Goal: Transaction & Acquisition: Download file/media

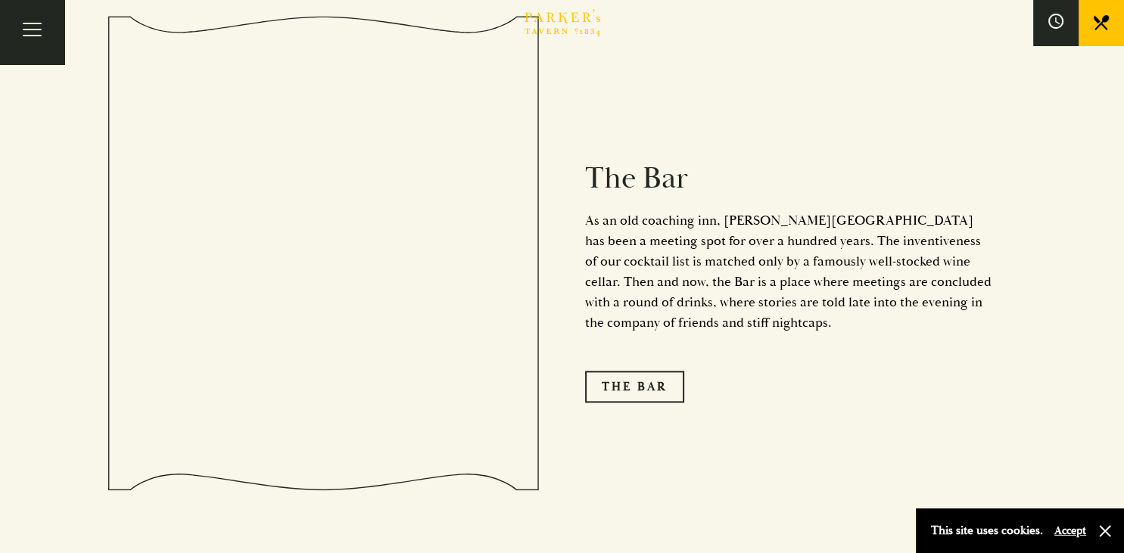
scroll to position [2158, 0]
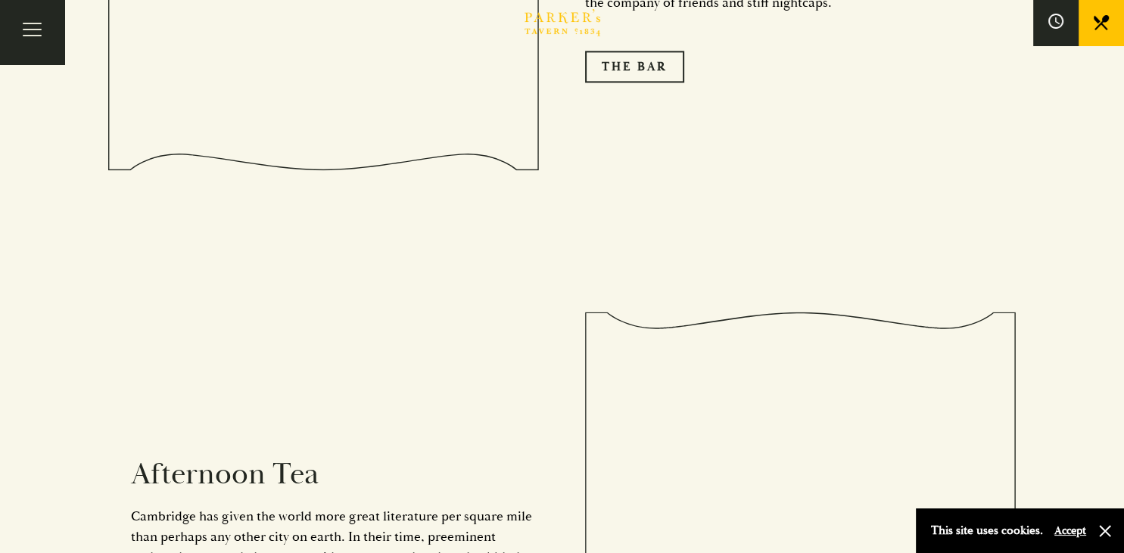
click at [1074, 530] on button "Accept" at bounding box center [1071, 531] width 32 height 14
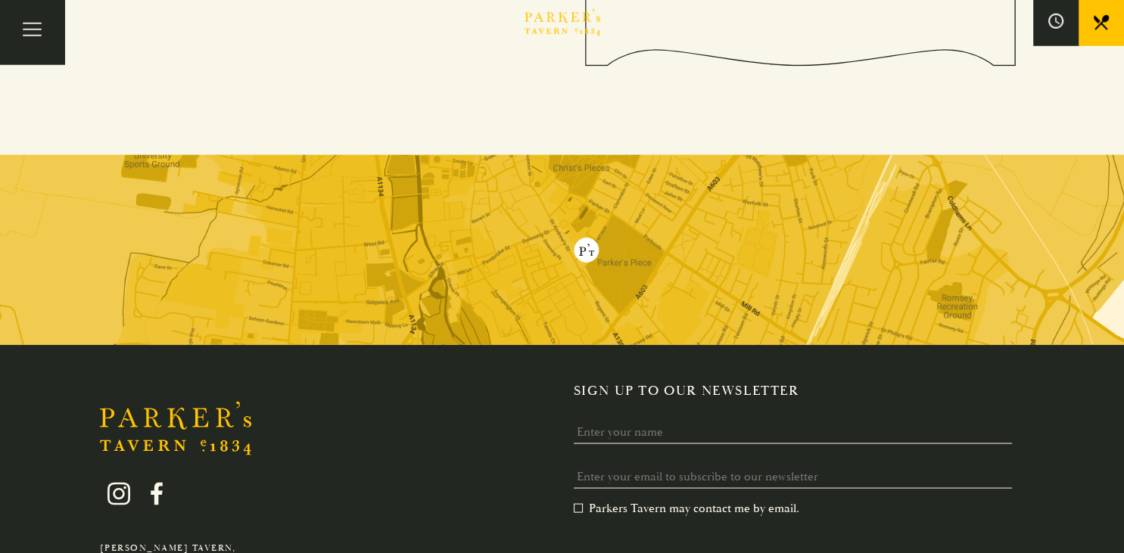
scroll to position [3047, 0]
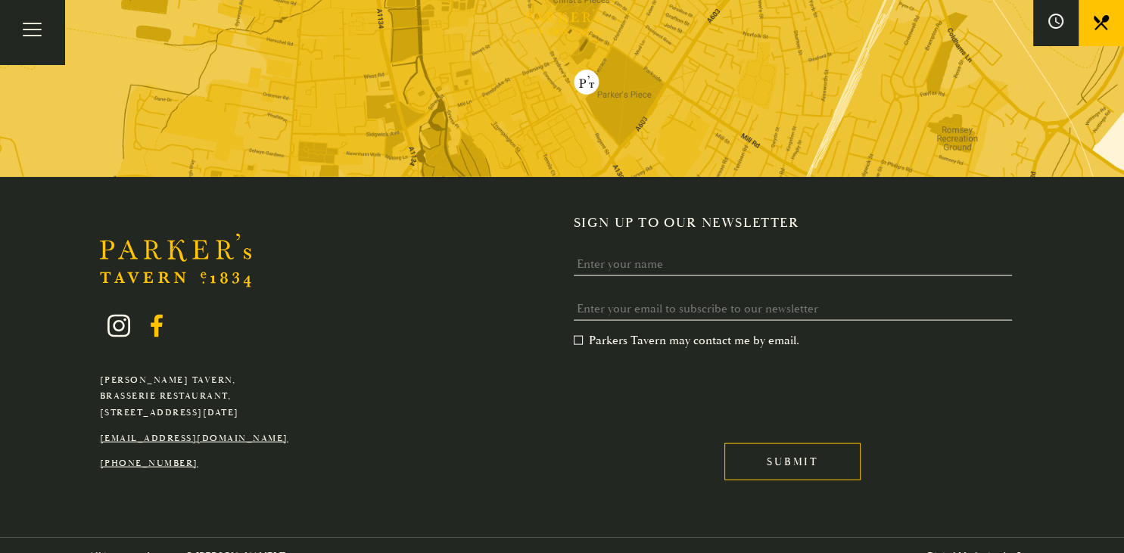
click at [158, 315] on icon at bounding box center [157, 326] width 12 height 23
click at [161, 315] on icon at bounding box center [156, 326] width 23 height 23
click at [126, 319] on circle at bounding box center [124, 320] width 3 height 3
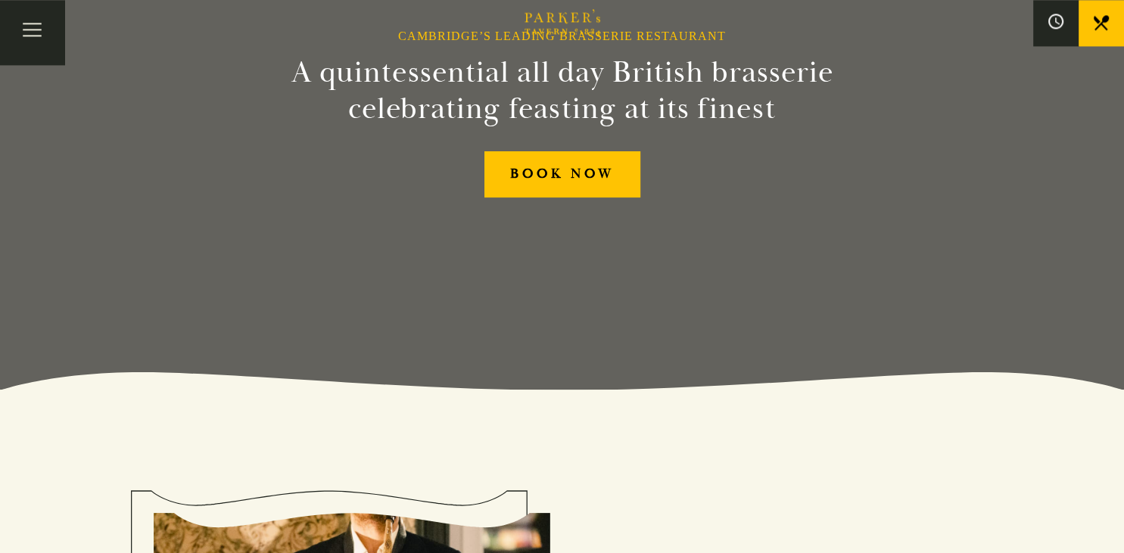
scroll to position [0, 0]
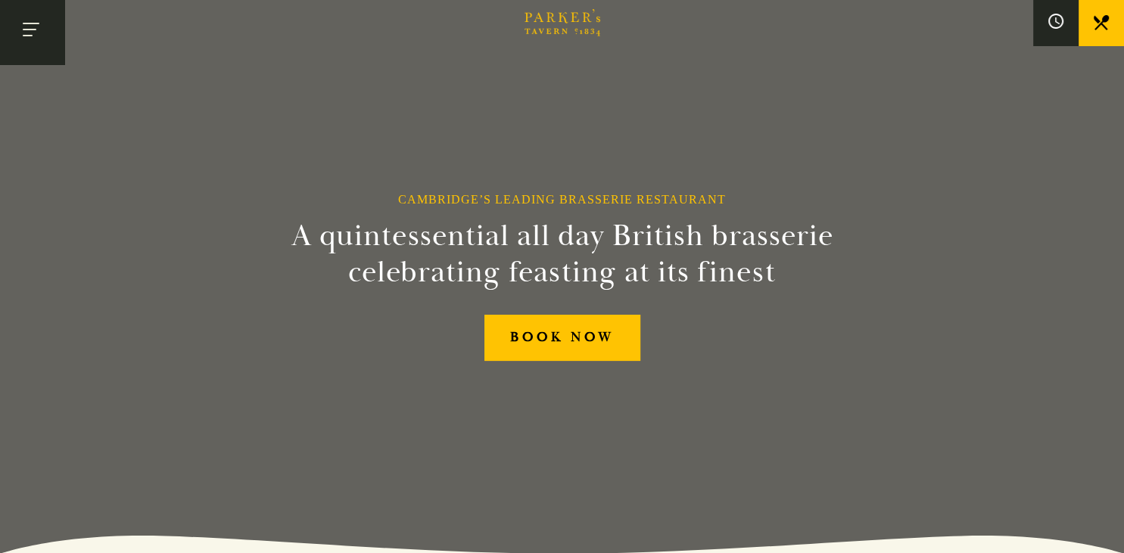
click at [38, 39] on button "Toggle navigation" at bounding box center [32, 32] width 64 height 64
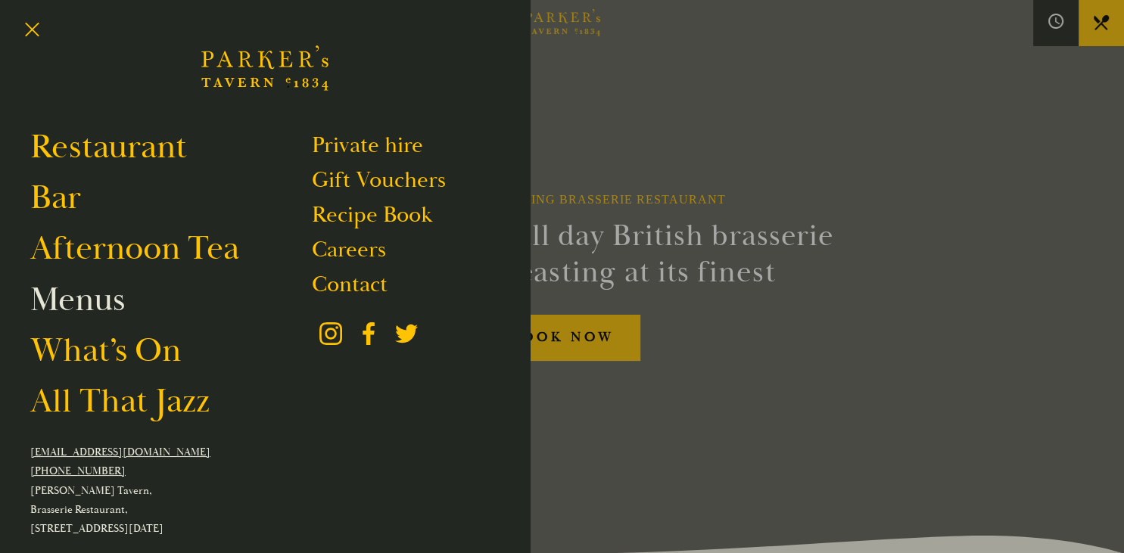
click at [78, 304] on link "Menus" at bounding box center [77, 300] width 95 height 42
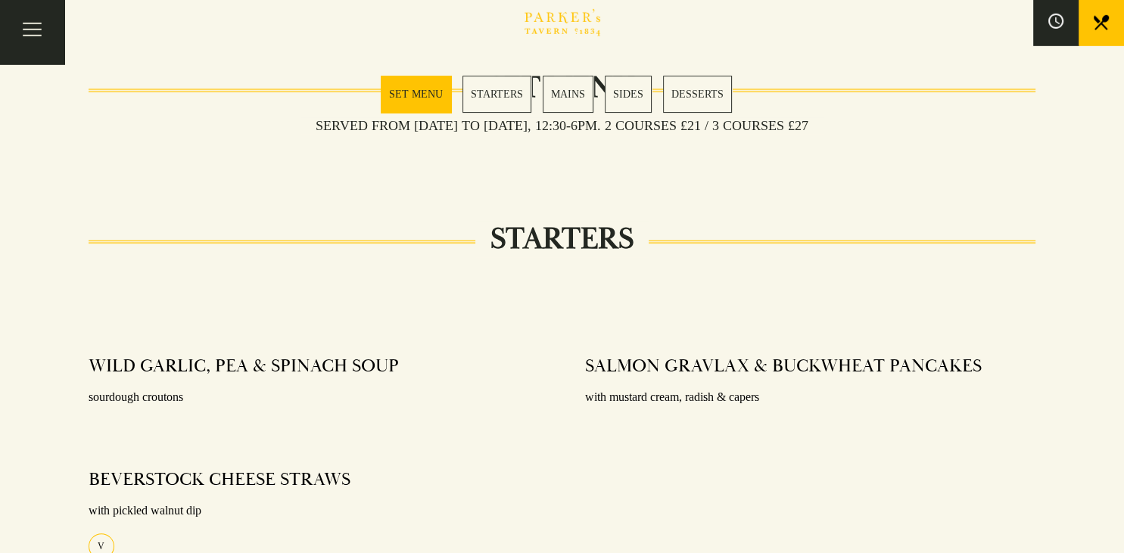
scroll to position [400, 0]
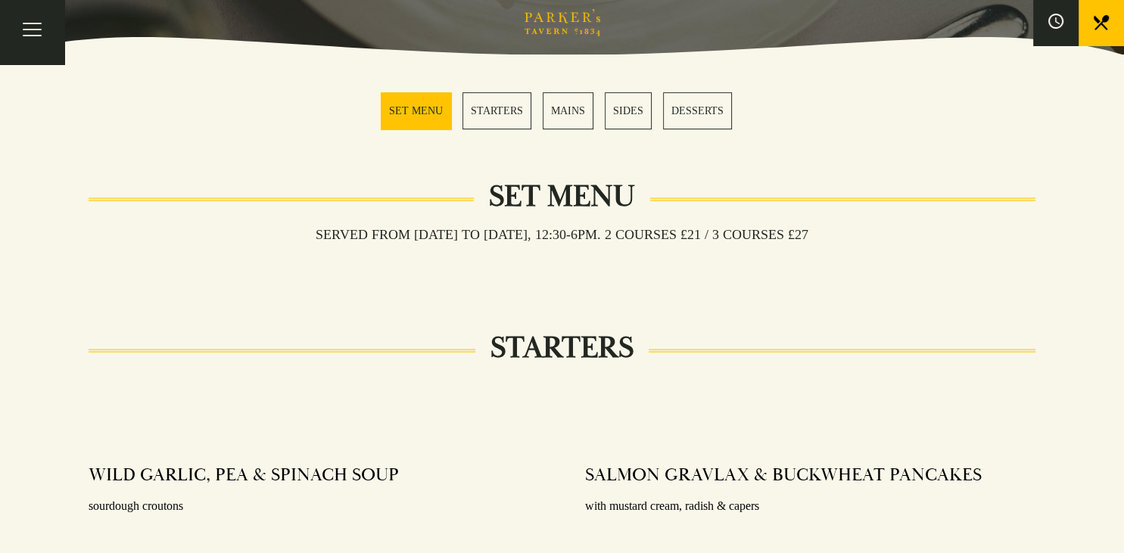
click at [405, 115] on link "SET MENU" at bounding box center [416, 110] width 70 height 37
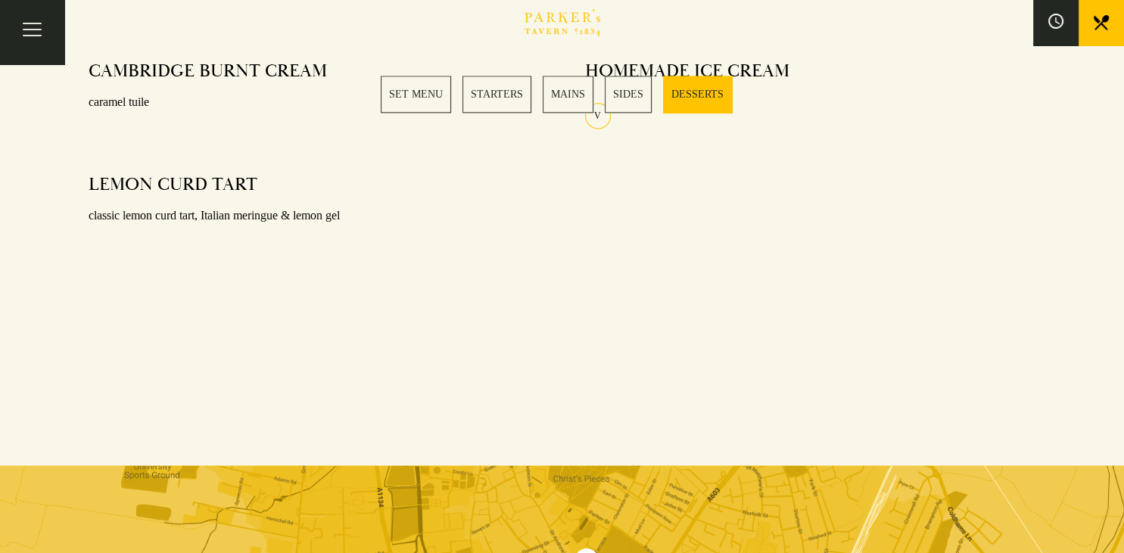
scroll to position [1592, 0]
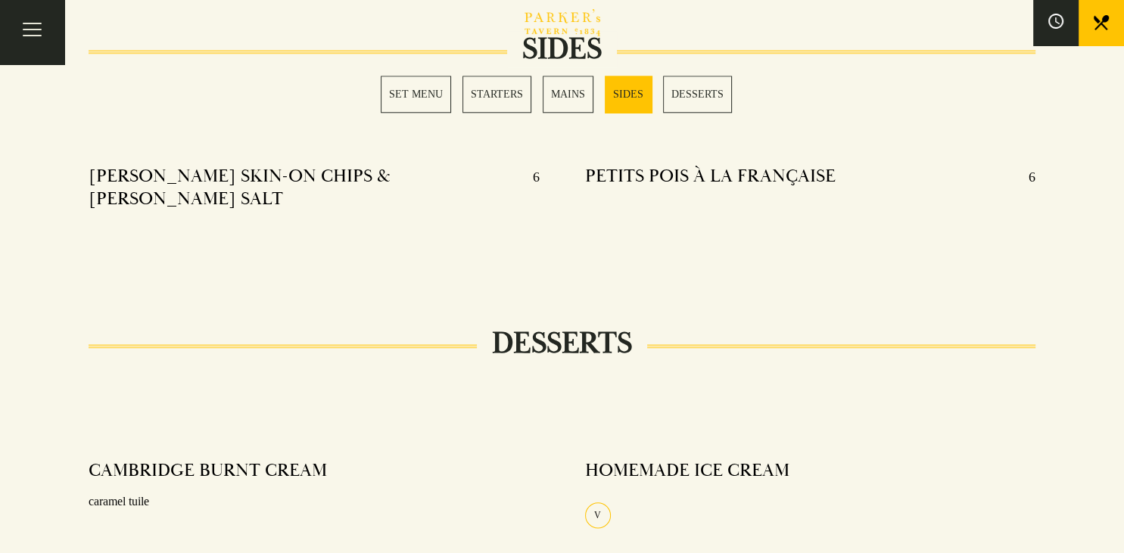
click at [493, 96] on link "STARTERS" at bounding box center [497, 94] width 69 height 37
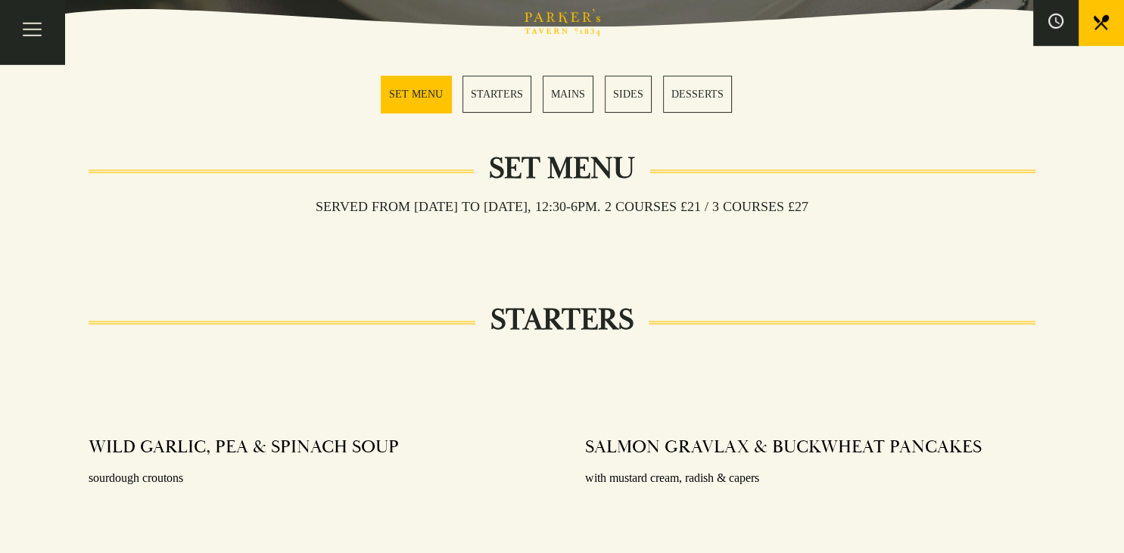
scroll to position [28, 0]
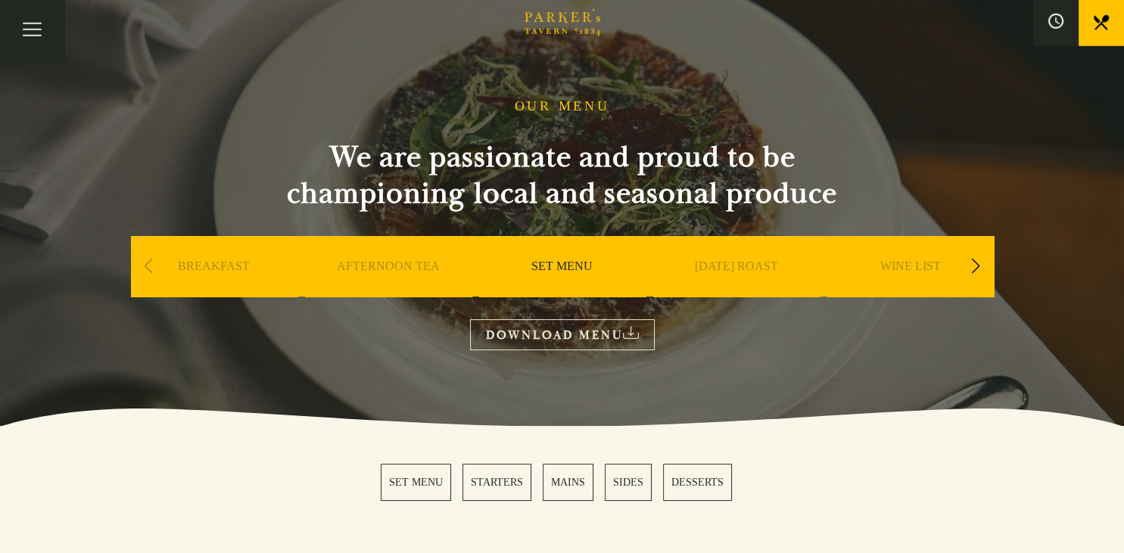
click at [225, 269] on link "BREAKFAST" at bounding box center [214, 289] width 72 height 61
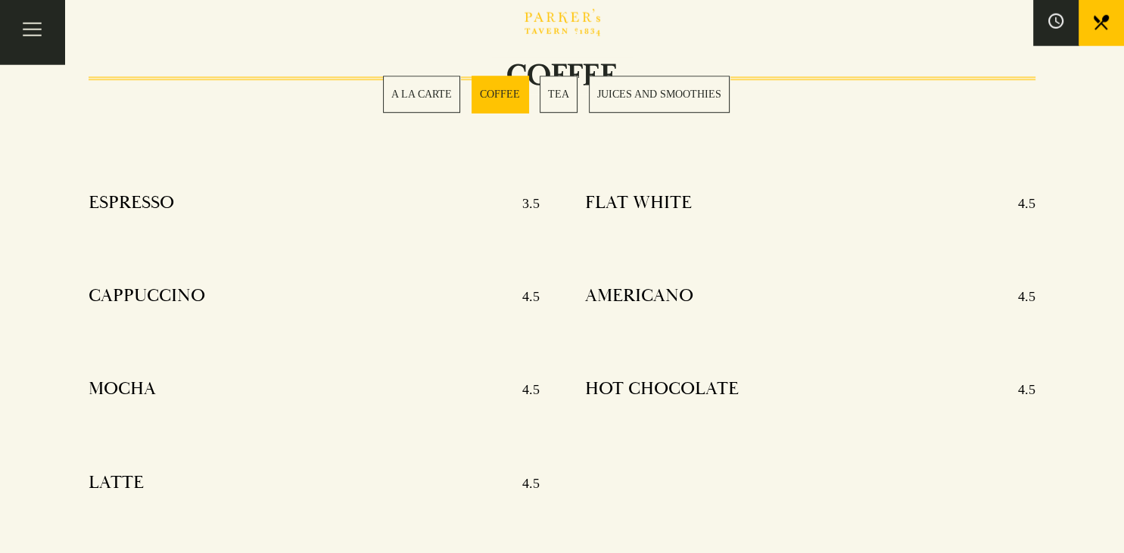
scroll to position [1119, 0]
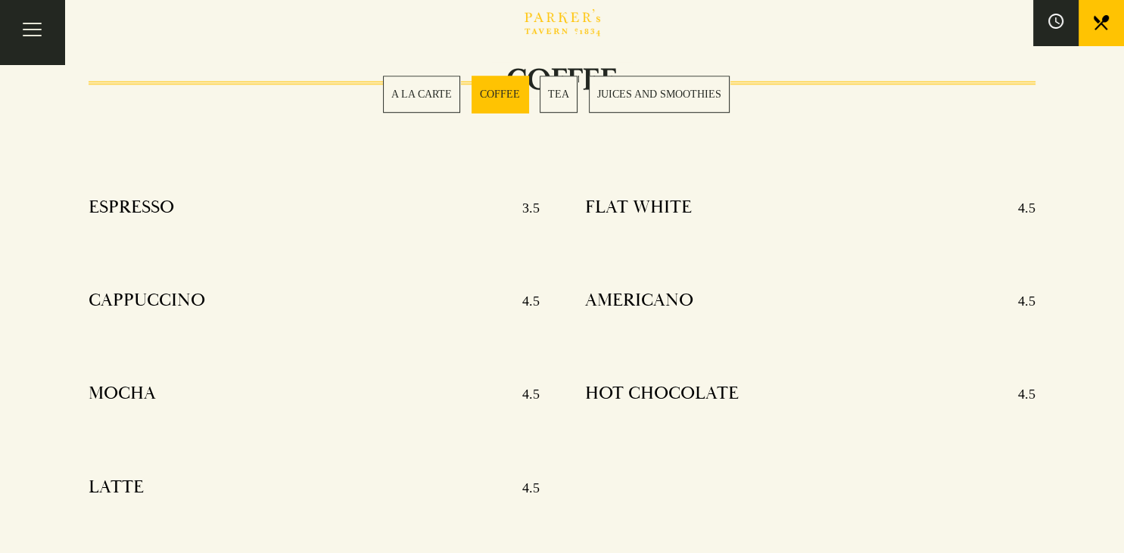
click at [429, 98] on link "A LA CARTE" at bounding box center [421, 94] width 77 height 37
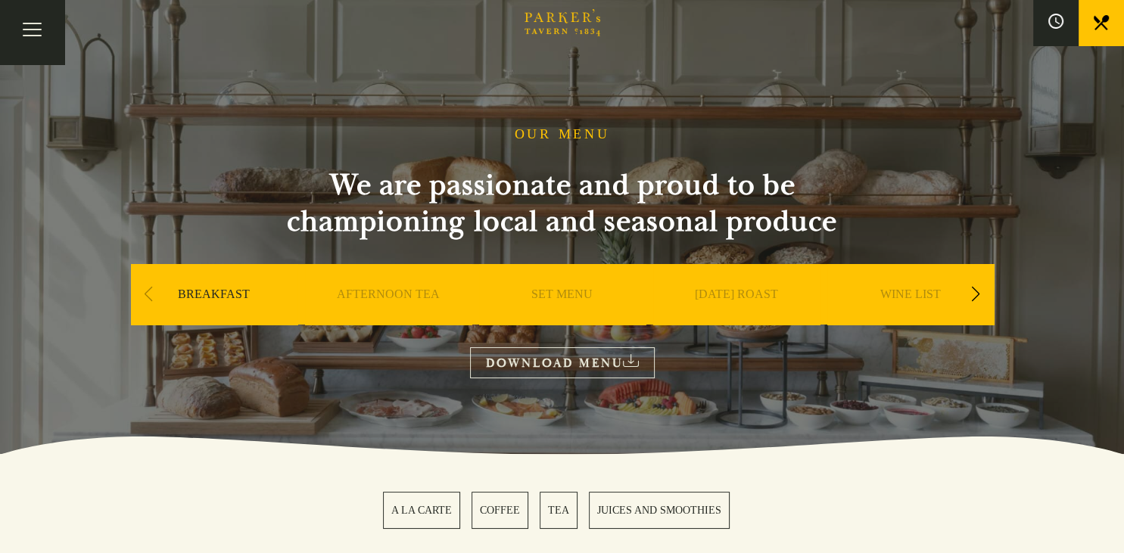
click at [385, 295] on link "AFTERNOON TEA" at bounding box center [388, 317] width 103 height 61
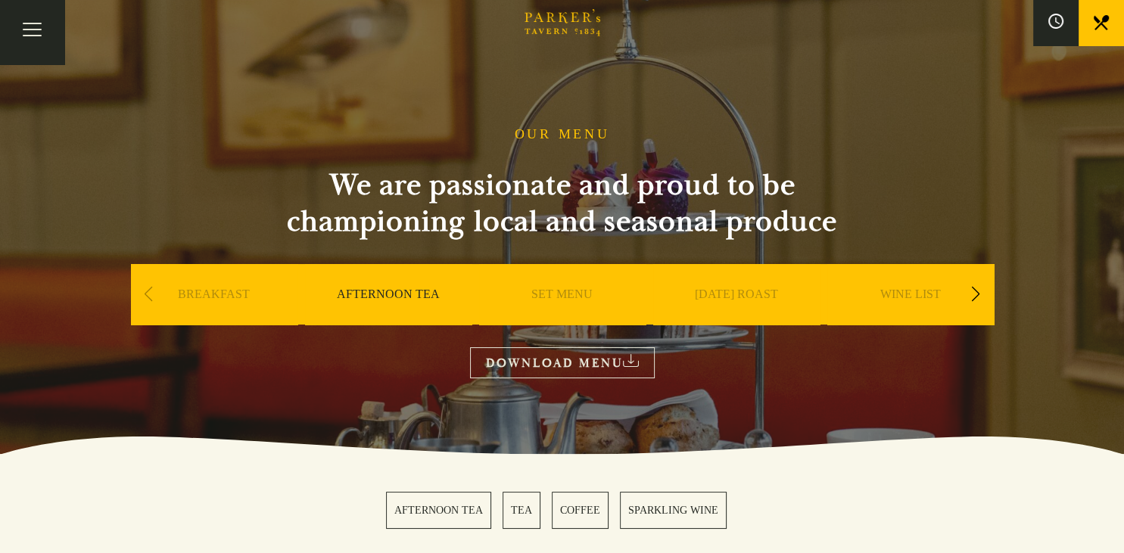
click at [898, 298] on link "WINE LIST" at bounding box center [911, 317] width 61 height 61
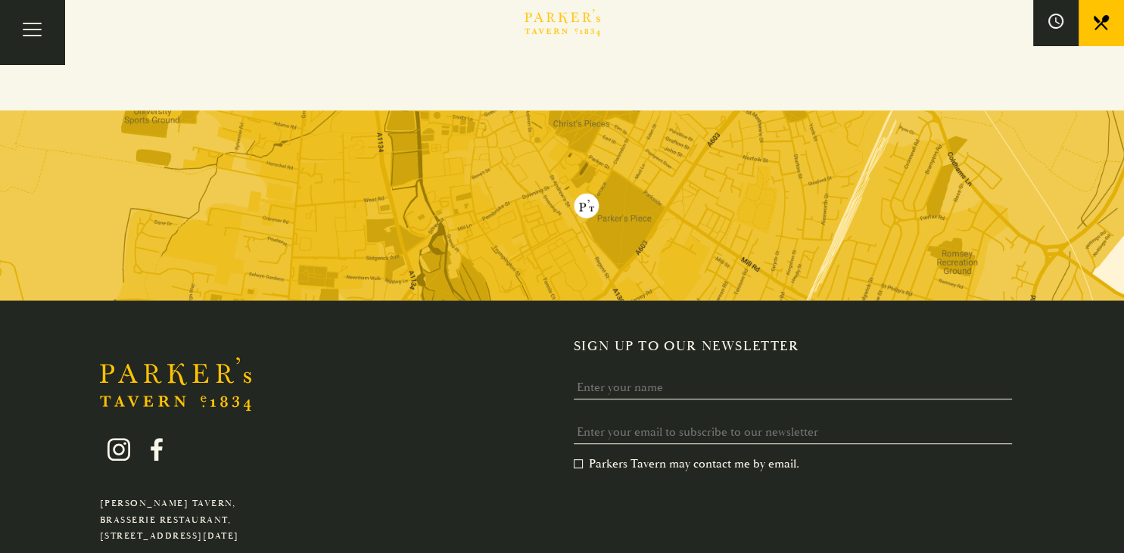
scroll to position [239, 0]
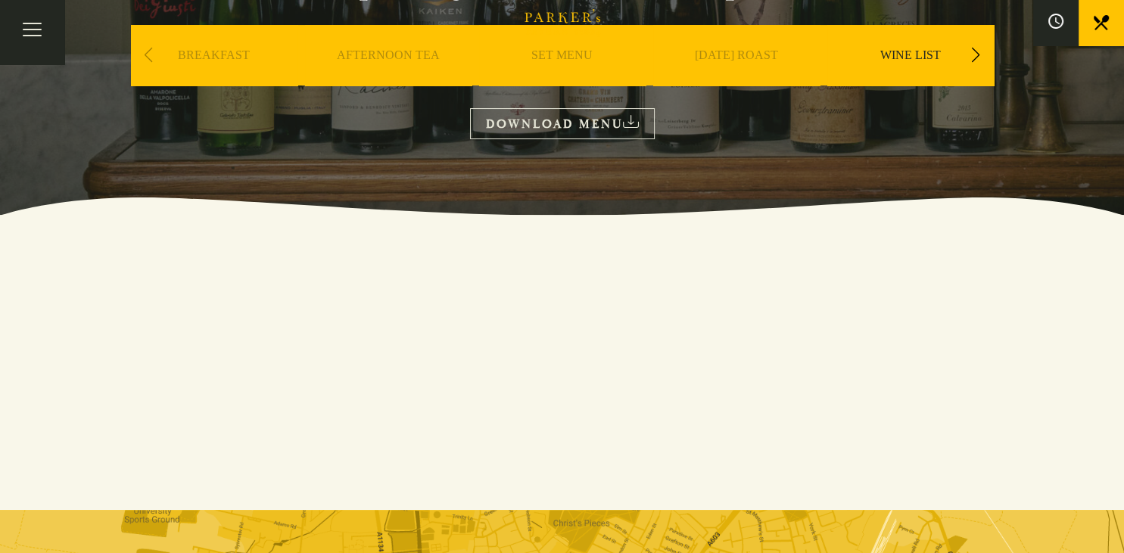
click at [574, 123] on link "DOWNLOAD MENU" at bounding box center [562, 123] width 185 height 31
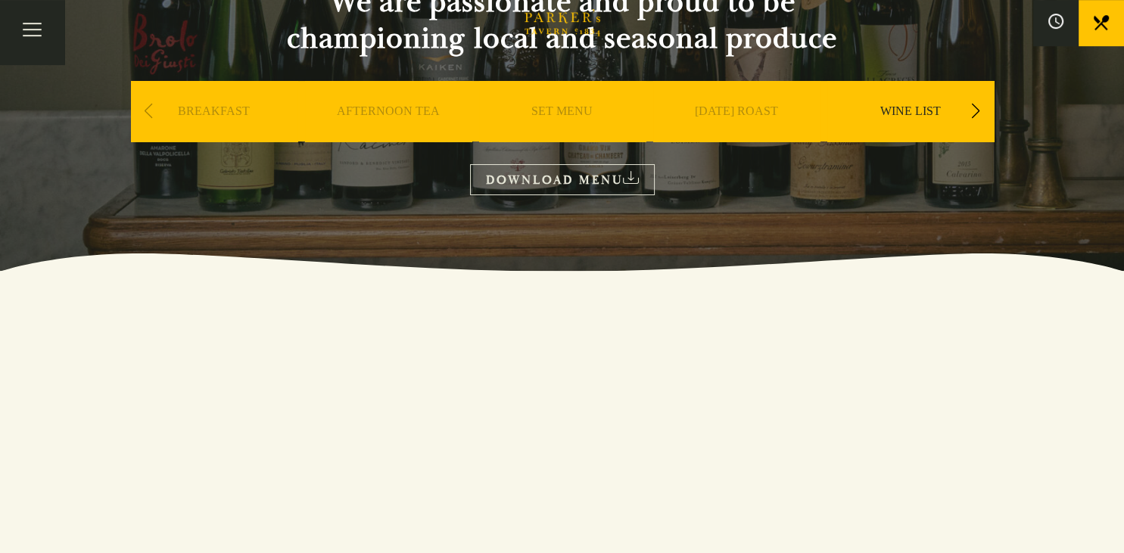
scroll to position [0, 0]
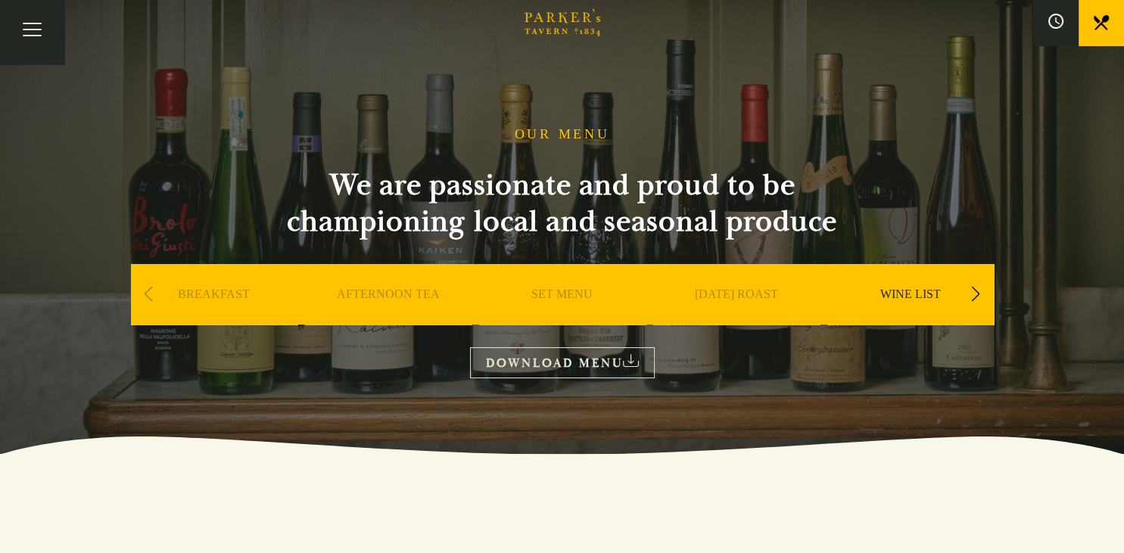
click at [562, 294] on link "SET MENU" at bounding box center [561, 317] width 61 height 61
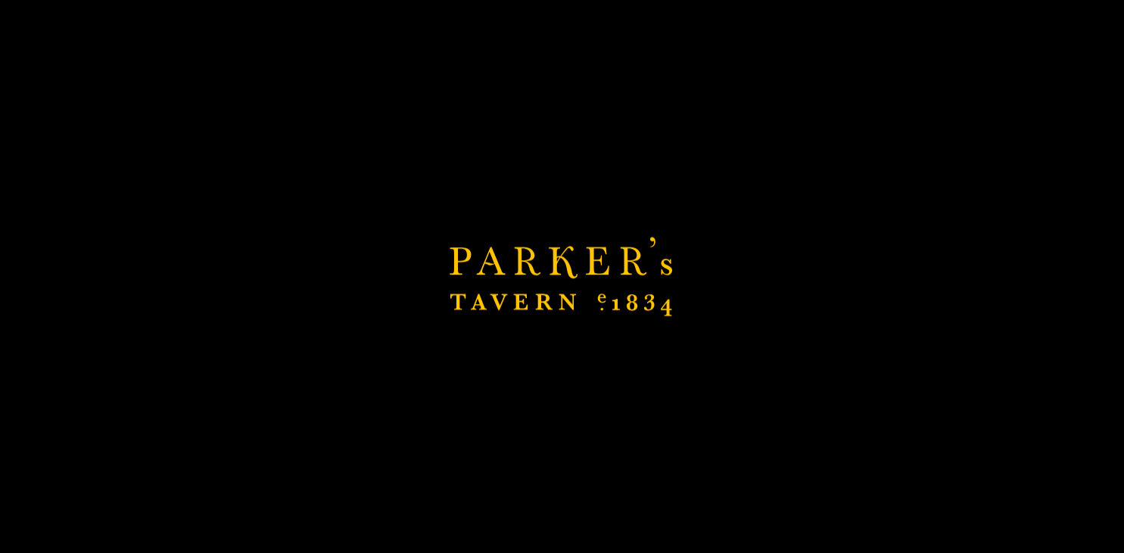
scroll to position [639, 0]
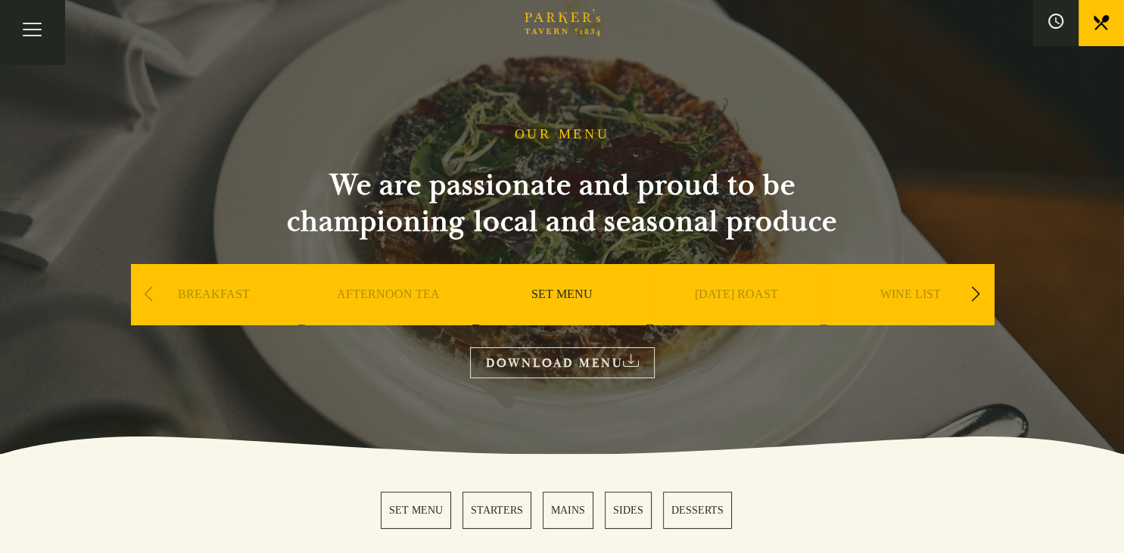
click at [544, 366] on link "DOWNLOAD MENU" at bounding box center [562, 363] width 185 height 31
